Goal: Use online tool/utility: Utilize a website feature to perform a specific function

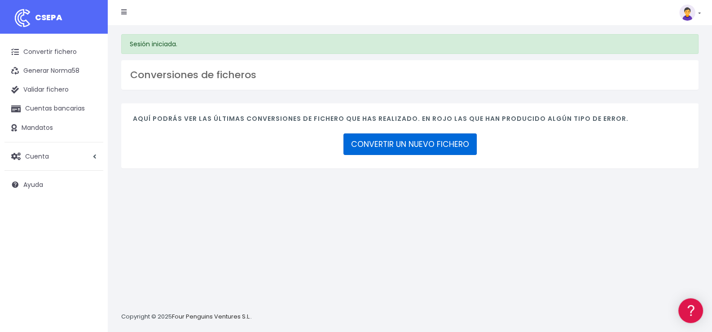
click at [425, 138] on link "CONVERTIR UN NUEVO FICHERO" at bounding box center [409, 144] width 133 height 22
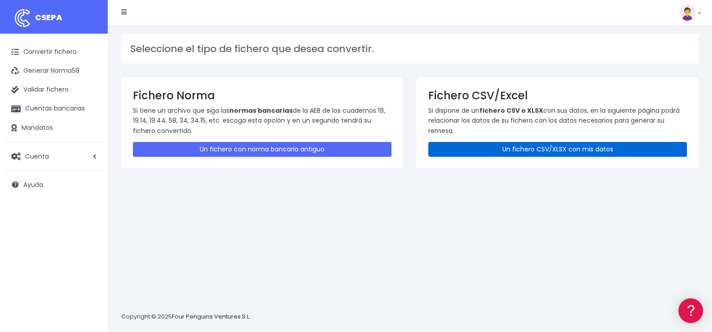
click at [533, 147] on link "Un fichero CSV/XLSX con mis datos" at bounding box center [557, 149] width 258 height 15
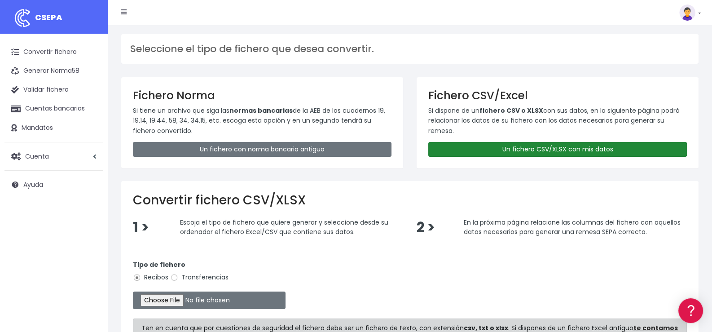
scroll to position [89, 0]
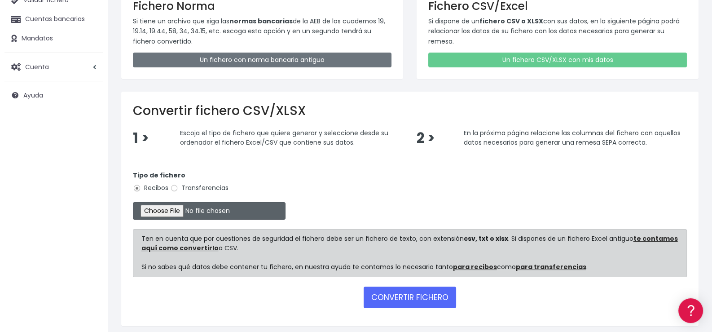
click at [182, 210] on input "file" at bounding box center [209, 210] width 153 height 17
type input "C:\fakepath\Remesa346.xlsx"
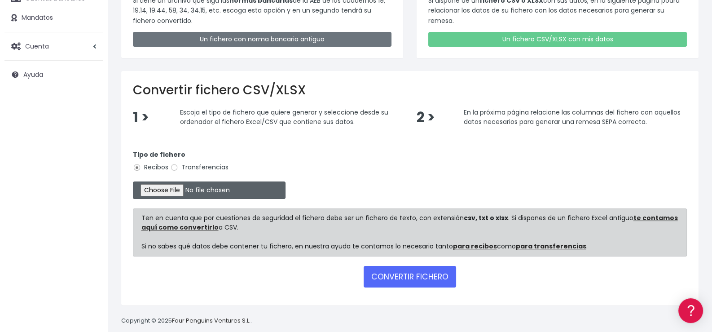
scroll to position [121, 0]
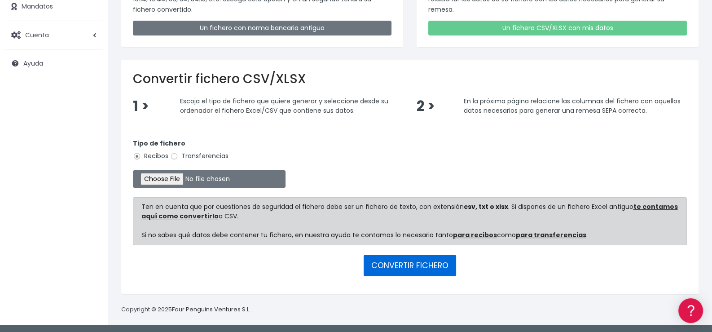
click at [427, 264] on button "CONVERTIR FICHERO" at bounding box center [409, 265] width 92 height 22
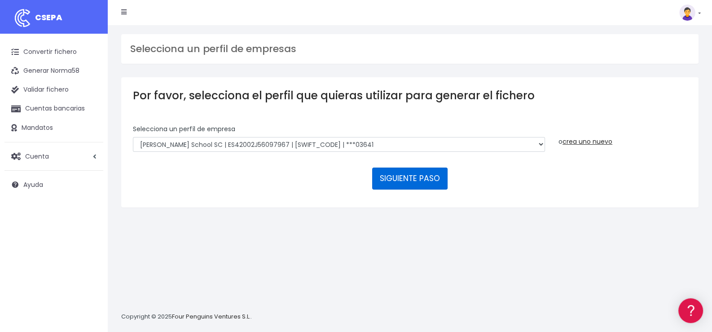
click at [411, 176] on button "SIGUIENTE PASO" at bounding box center [409, 178] width 75 height 22
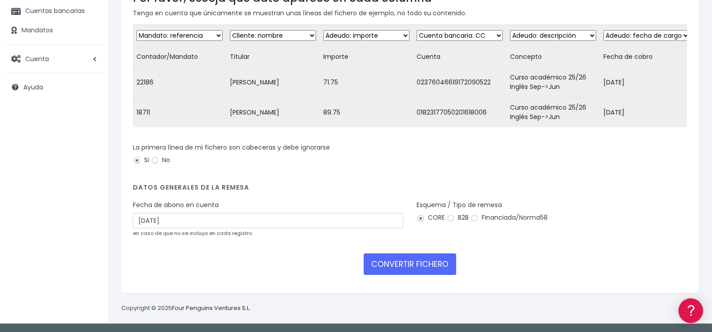
scroll to position [103, 0]
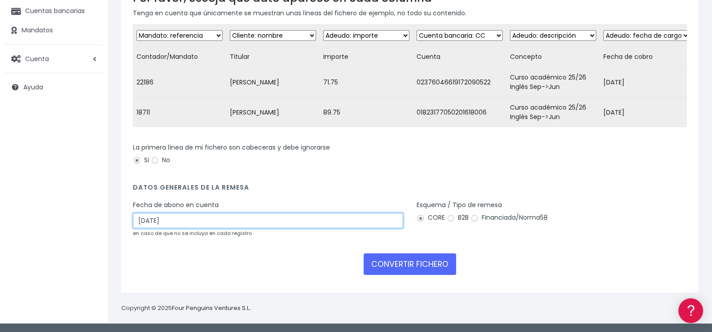
click at [284, 222] on input "[DATE]" at bounding box center [268, 220] width 270 height 15
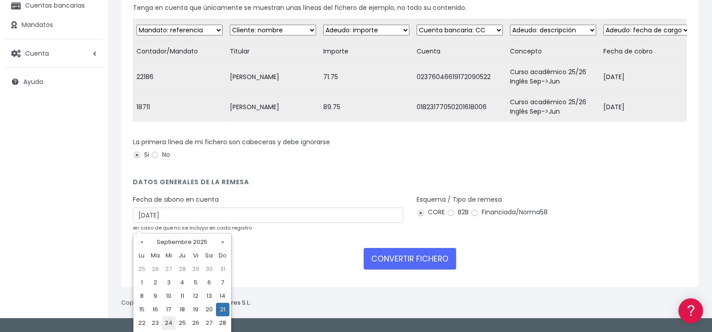
click at [168, 323] on td "24" at bounding box center [168, 322] width 13 height 13
type input "[DATE]"
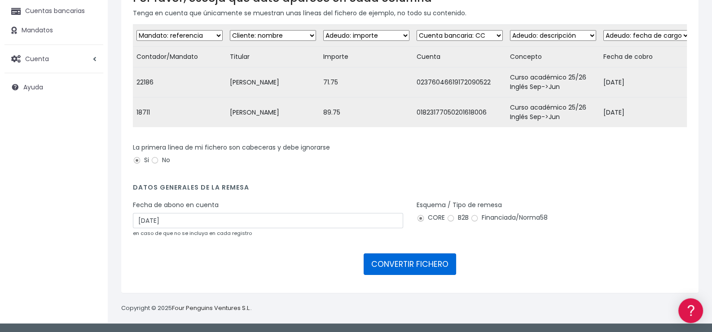
click at [416, 267] on button "CONVERTIR FICHERO" at bounding box center [409, 264] width 92 height 22
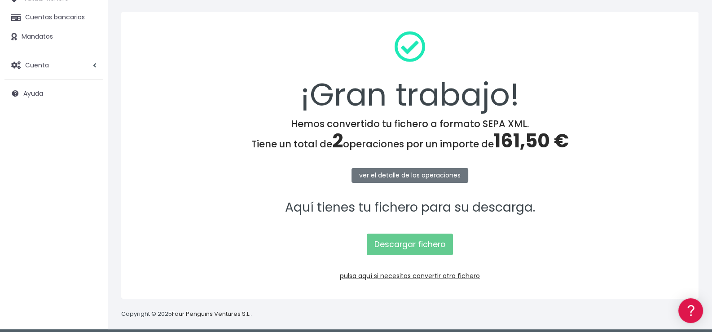
scroll to position [96, 0]
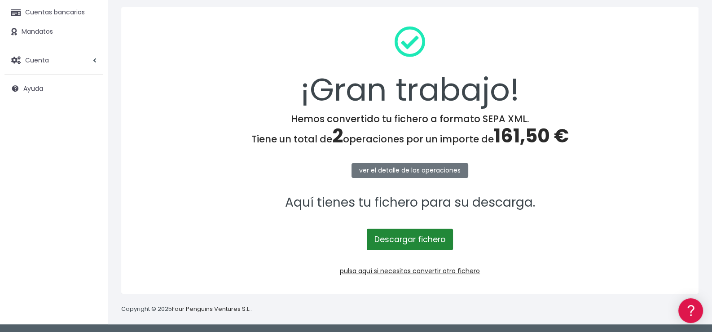
click at [414, 241] on link "Descargar fichero" at bounding box center [410, 239] width 86 height 22
